Goal: Find specific page/section: Find specific page/section

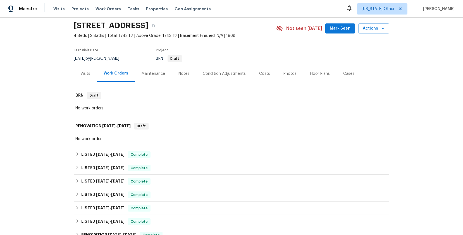
scroll to position [48, 0]
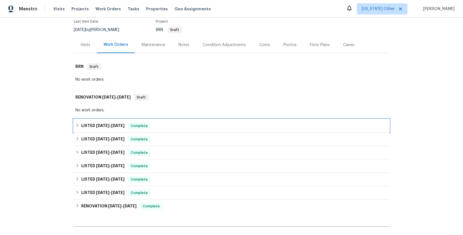
click at [100, 127] on span "[DATE]" at bounding box center [102, 126] width 13 height 4
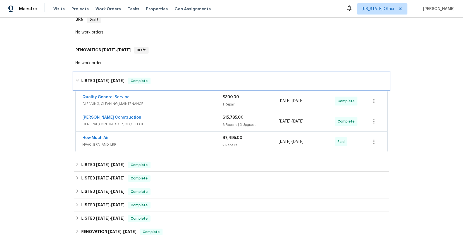
scroll to position [95, 0]
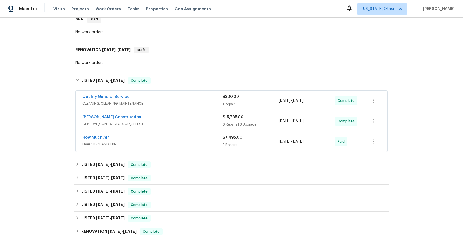
click at [99, 145] on span "HVAC, BRN_AND_LRR" at bounding box center [152, 145] width 140 height 6
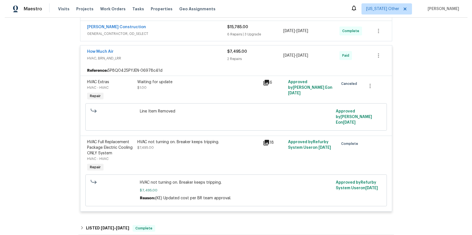
scroll to position [198, 0]
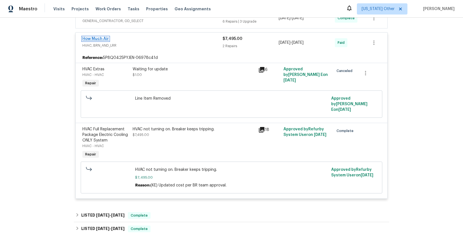
click at [102, 38] on link "How Much Air" at bounding box center [95, 39] width 27 height 4
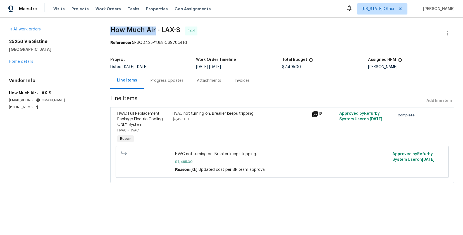
drag, startPoint x: 152, startPoint y: 30, endPoint x: 111, endPoint y: 29, distance: 41.0
click at [110, 29] on span "How Much Air - LAX-S" at bounding box center [145, 30] width 70 height 7
copy span "How Much Air"
